Goal: Find specific page/section: Find specific page/section

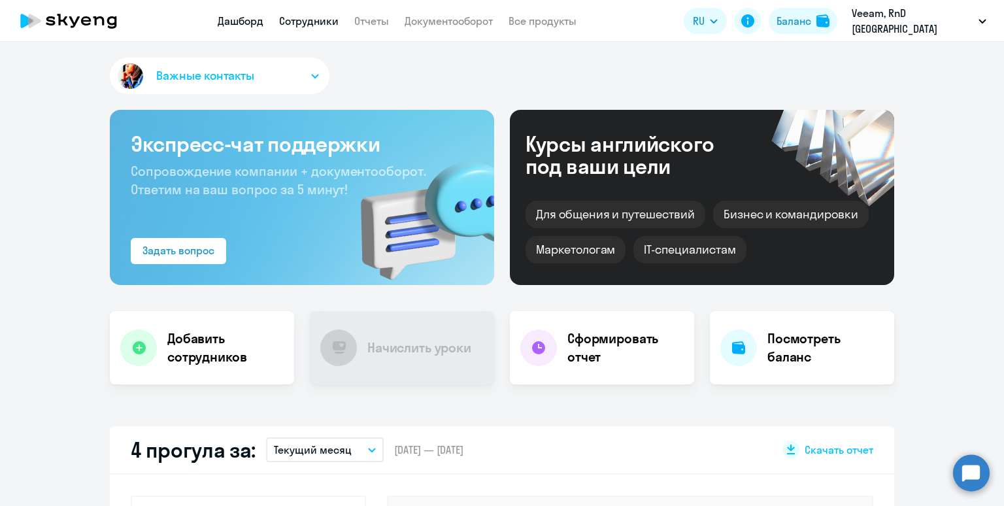
click at [308, 23] on link "Сотрудники" at bounding box center [308, 20] width 59 height 13
select select "30"
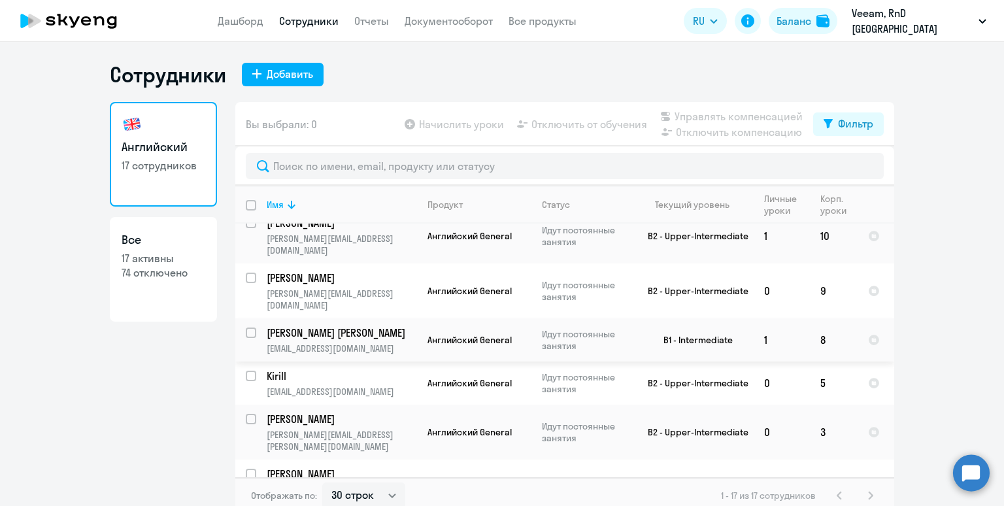
scroll to position [8, 0]
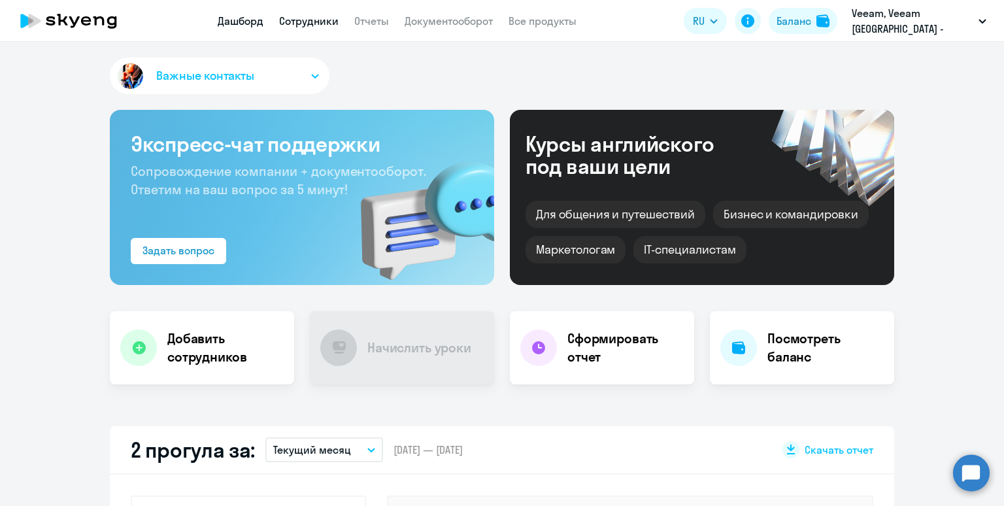
click at [306, 16] on link "Сотрудники" at bounding box center [308, 20] width 59 height 13
select select "30"
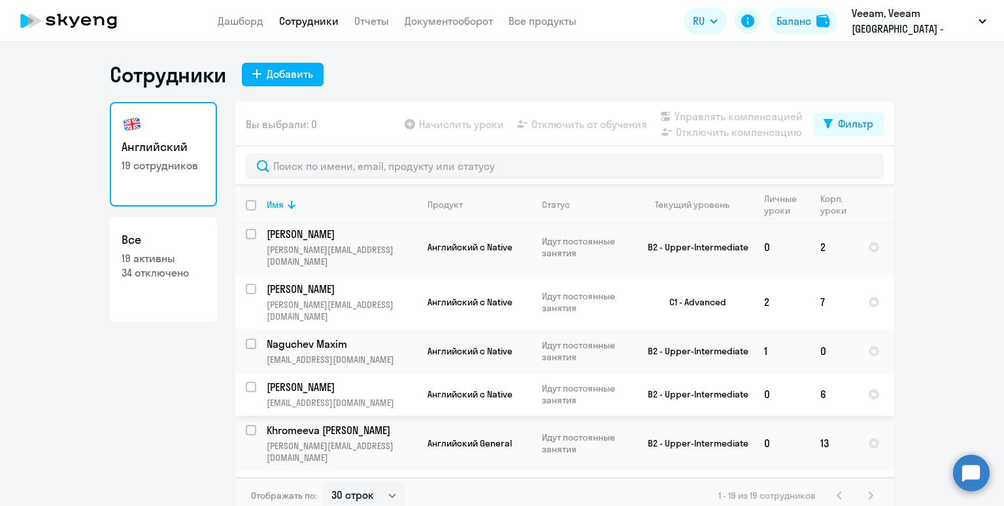
scroll to position [8, 0]
